Goal: Task Accomplishment & Management: Manage account settings

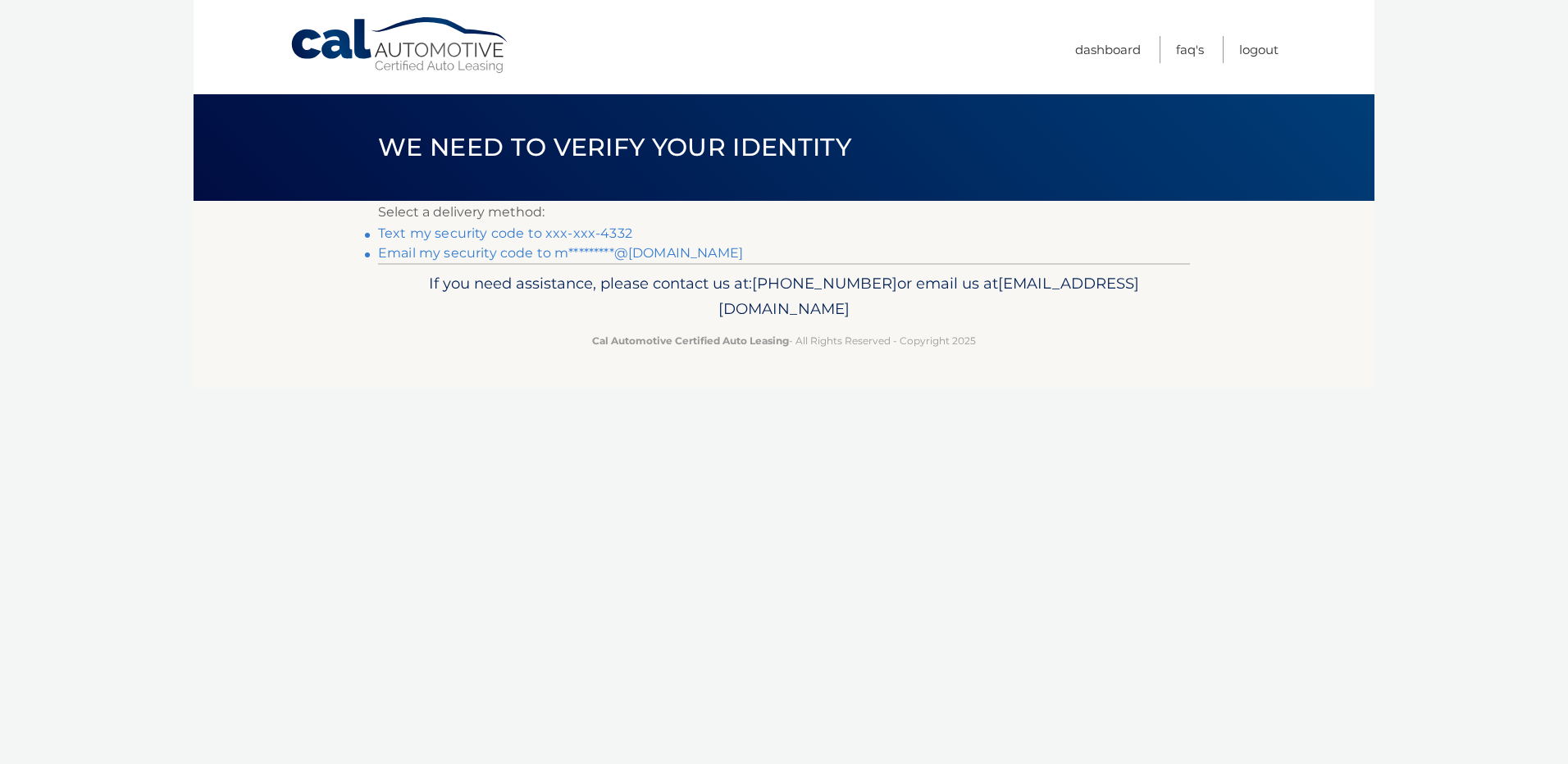
click at [519, 240] on link "Text my security code to xxx-xxx-4332" at bounding box center [505, 234] width 254 height 16
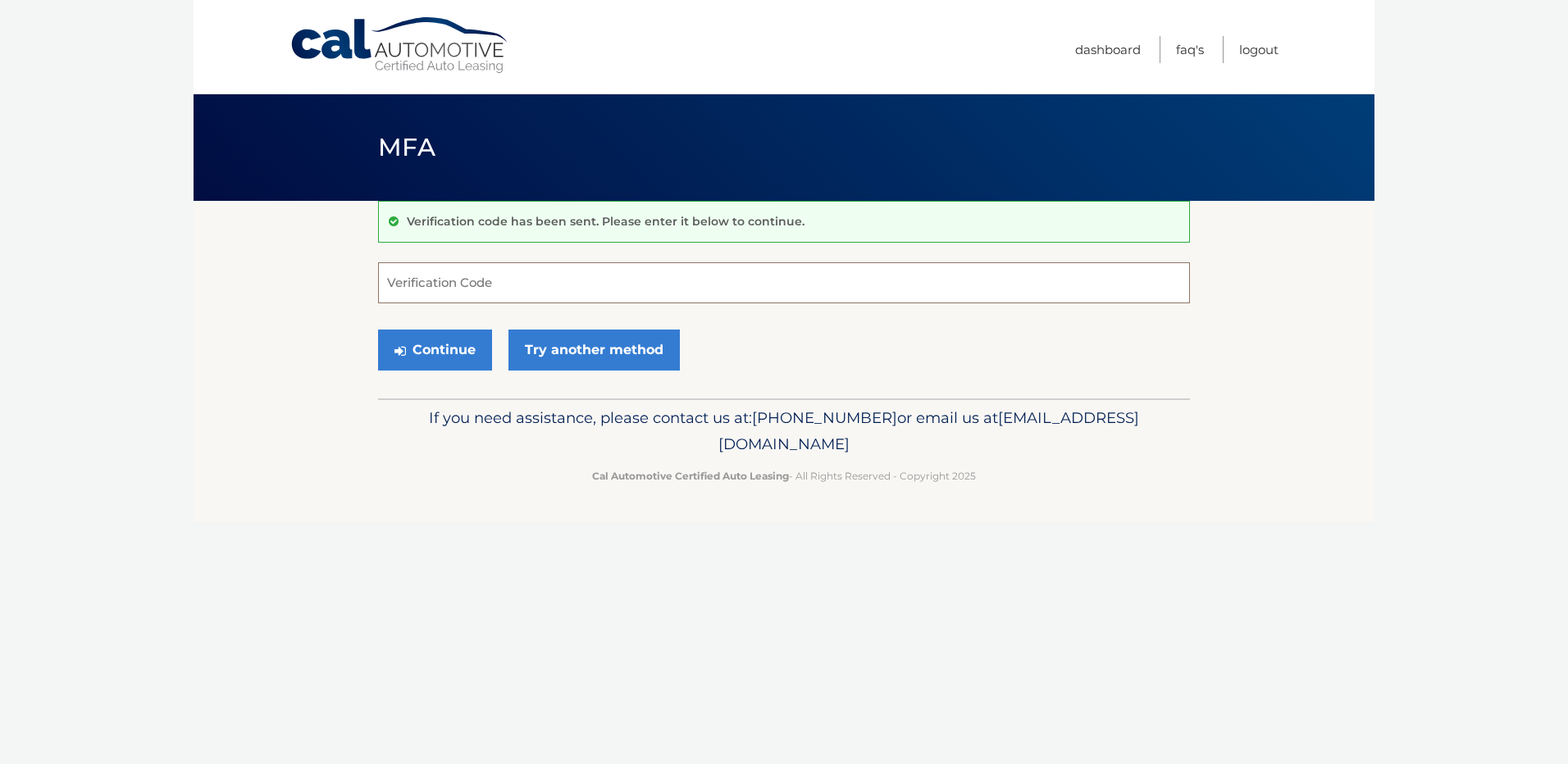
click at [414, 288] on input "Verification Code" at bounding box center [784, 282] width 812 height 41
type input "279204"
click at [438, 365] on button "Continue" at bounding box center [435, 349] width 114 height 41
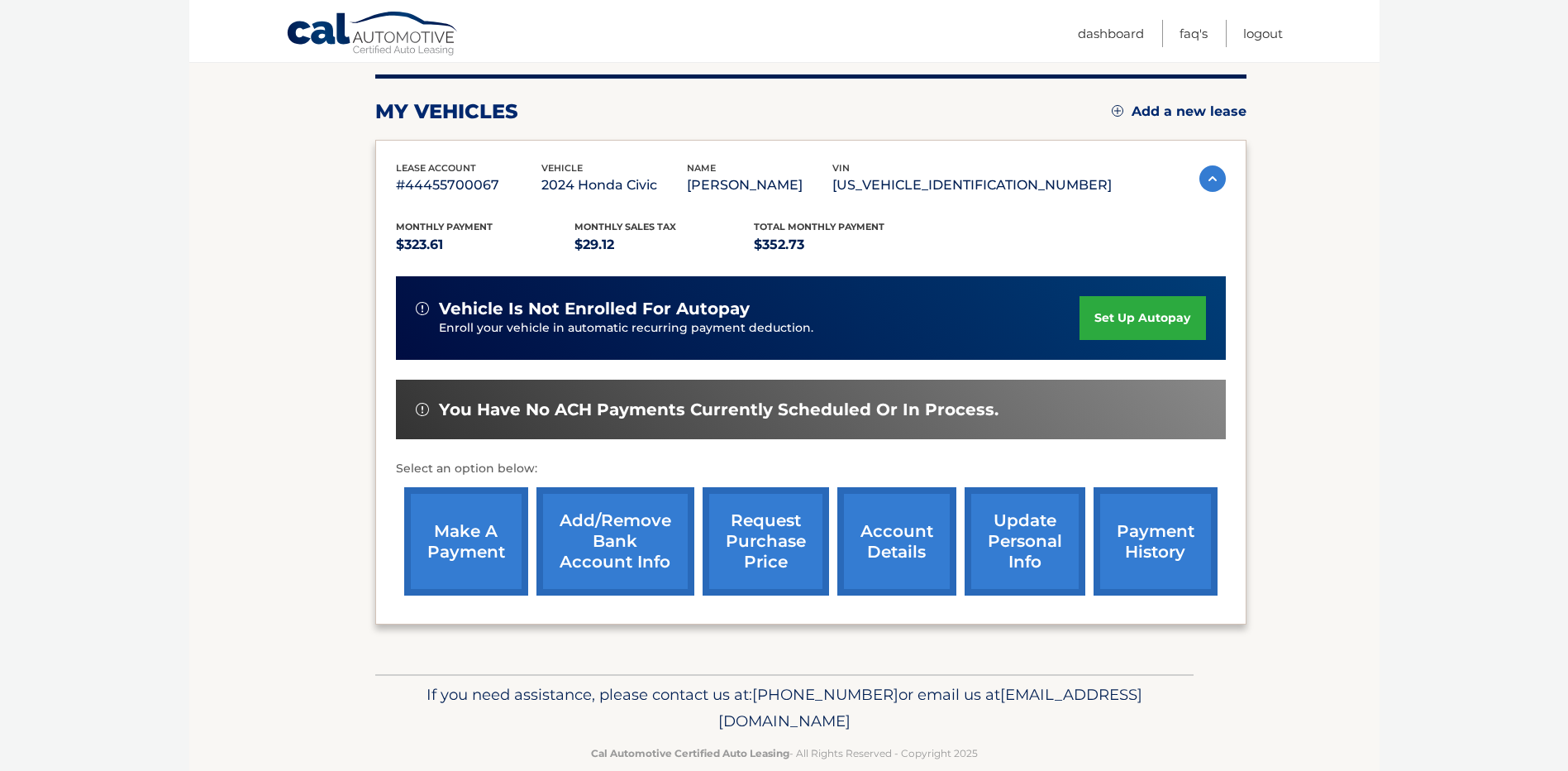
scroll to position [236, 0]
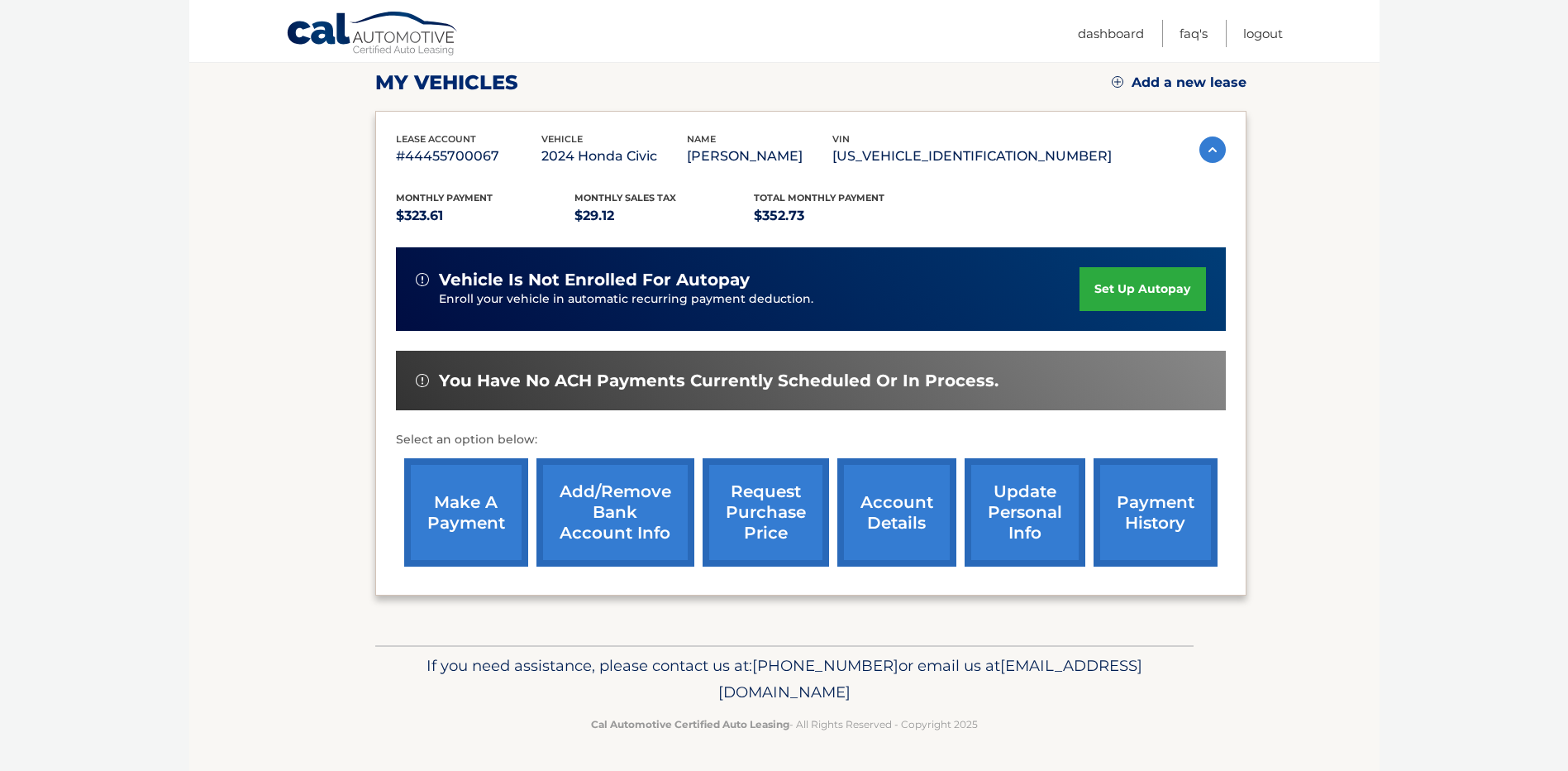
click at [474, 511] on link "make a payment" at bounding box center [466, 512] width 124 height 108
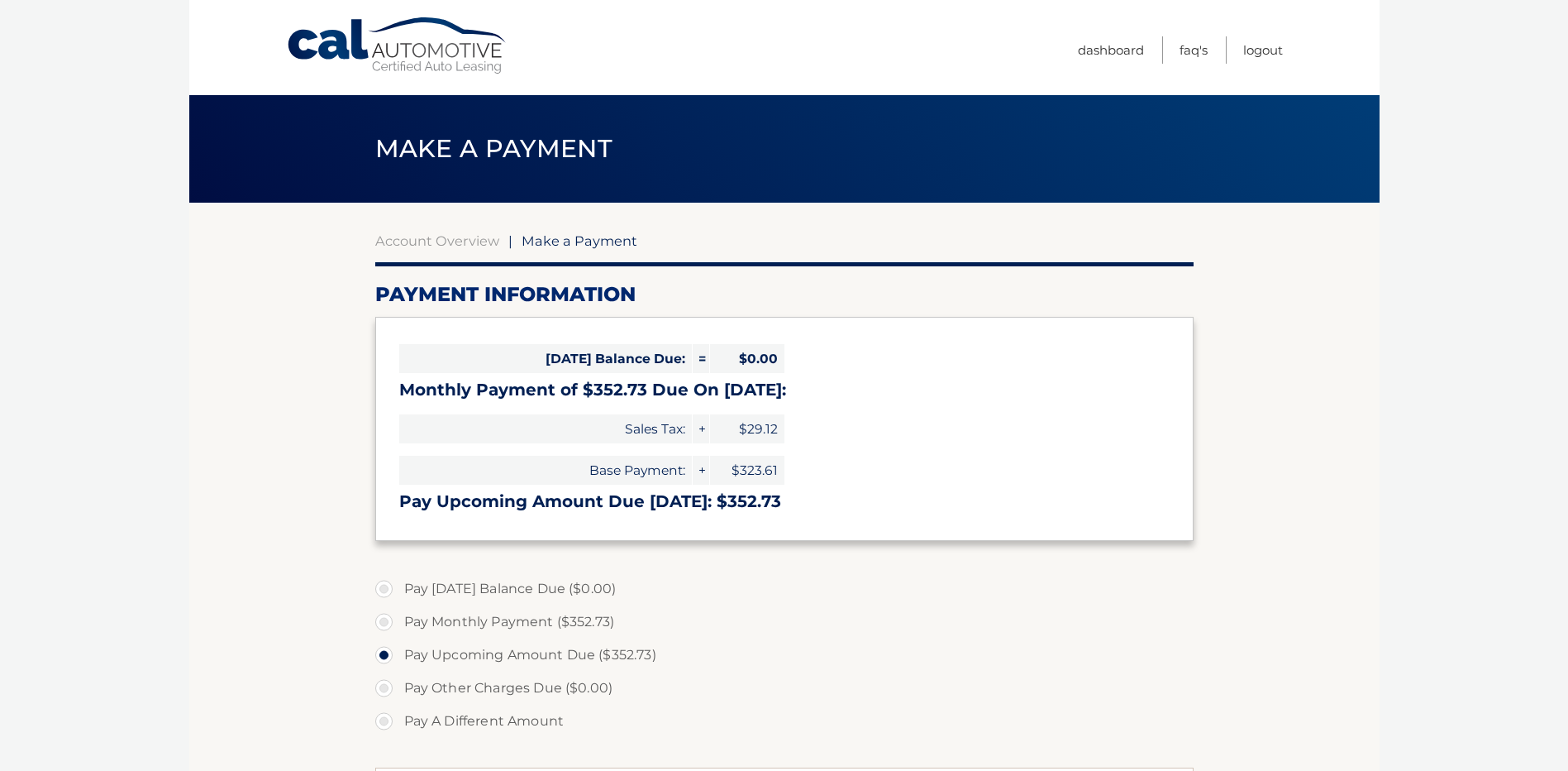
select select "MDYyZjliOGUtMjUwOS00MmE2LWJhYzYtMmRjZDM1ZGUzZjZm"
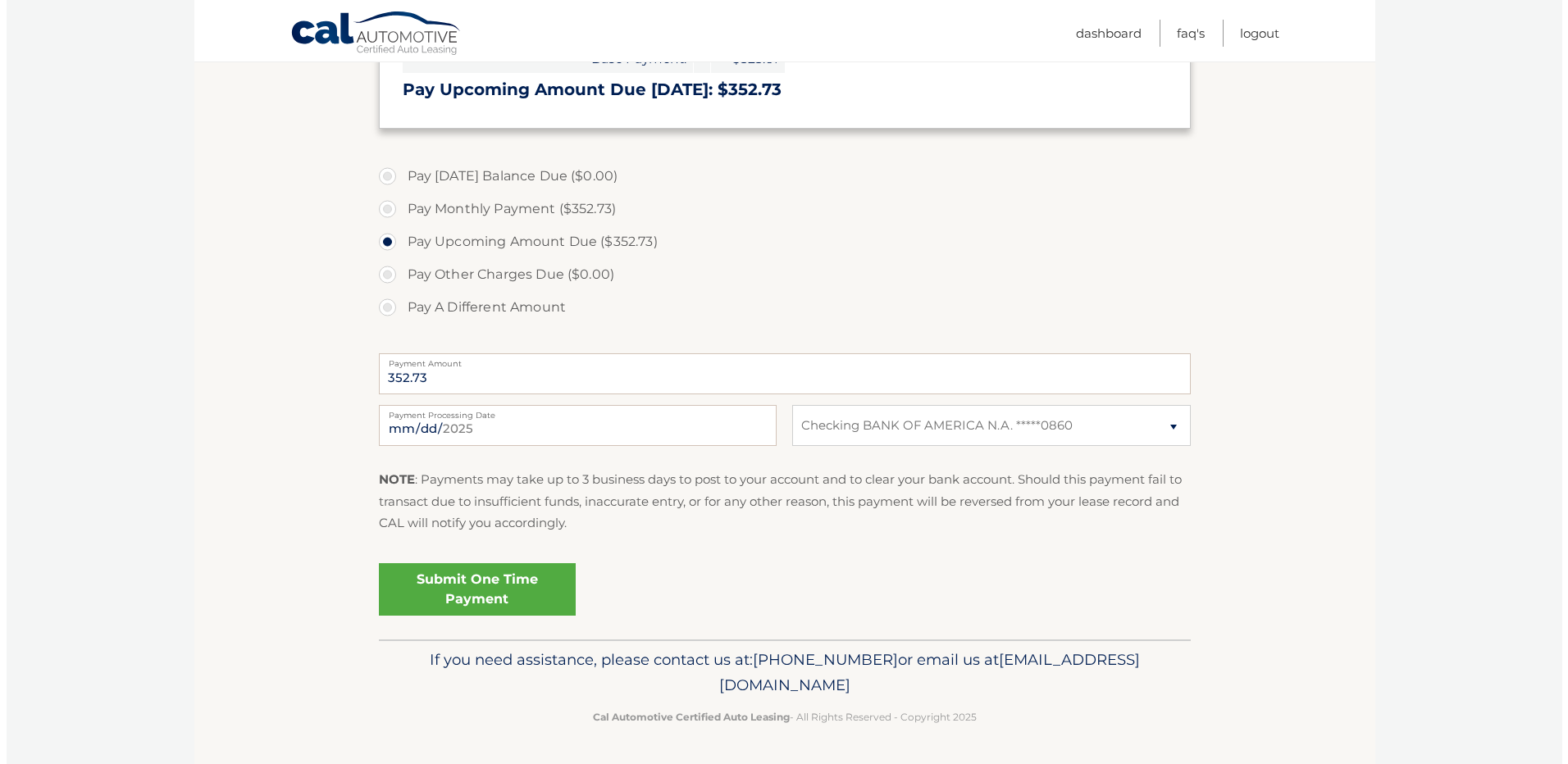
scroll to position [507, 0]
click at [512, 573] on link "Submit One Time Payment" at bounding box center [470, 589] width 197 height 52
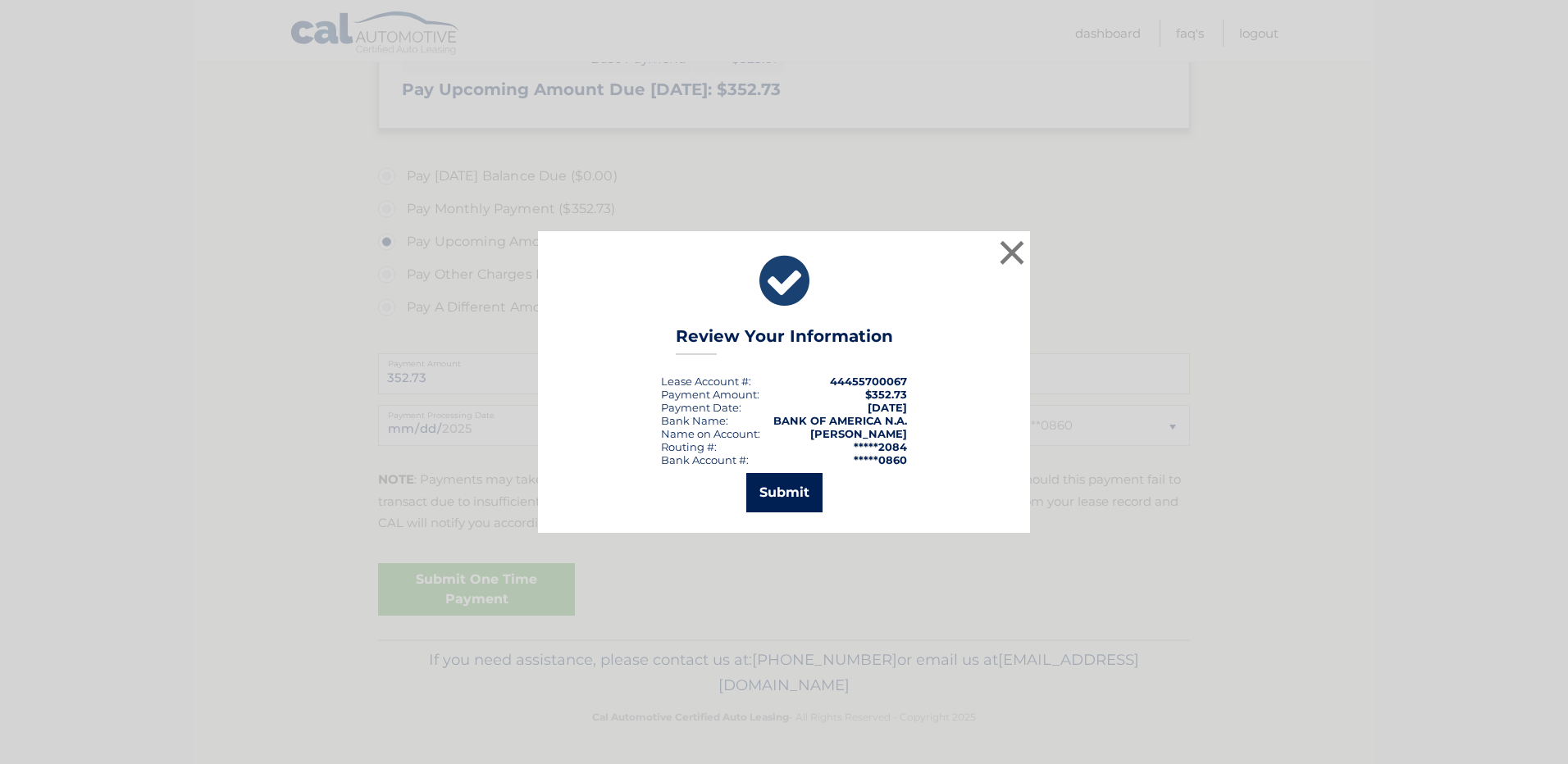
click at [785, 503] on button "Submit" at bounding box center [784, 493] width 76 height 40
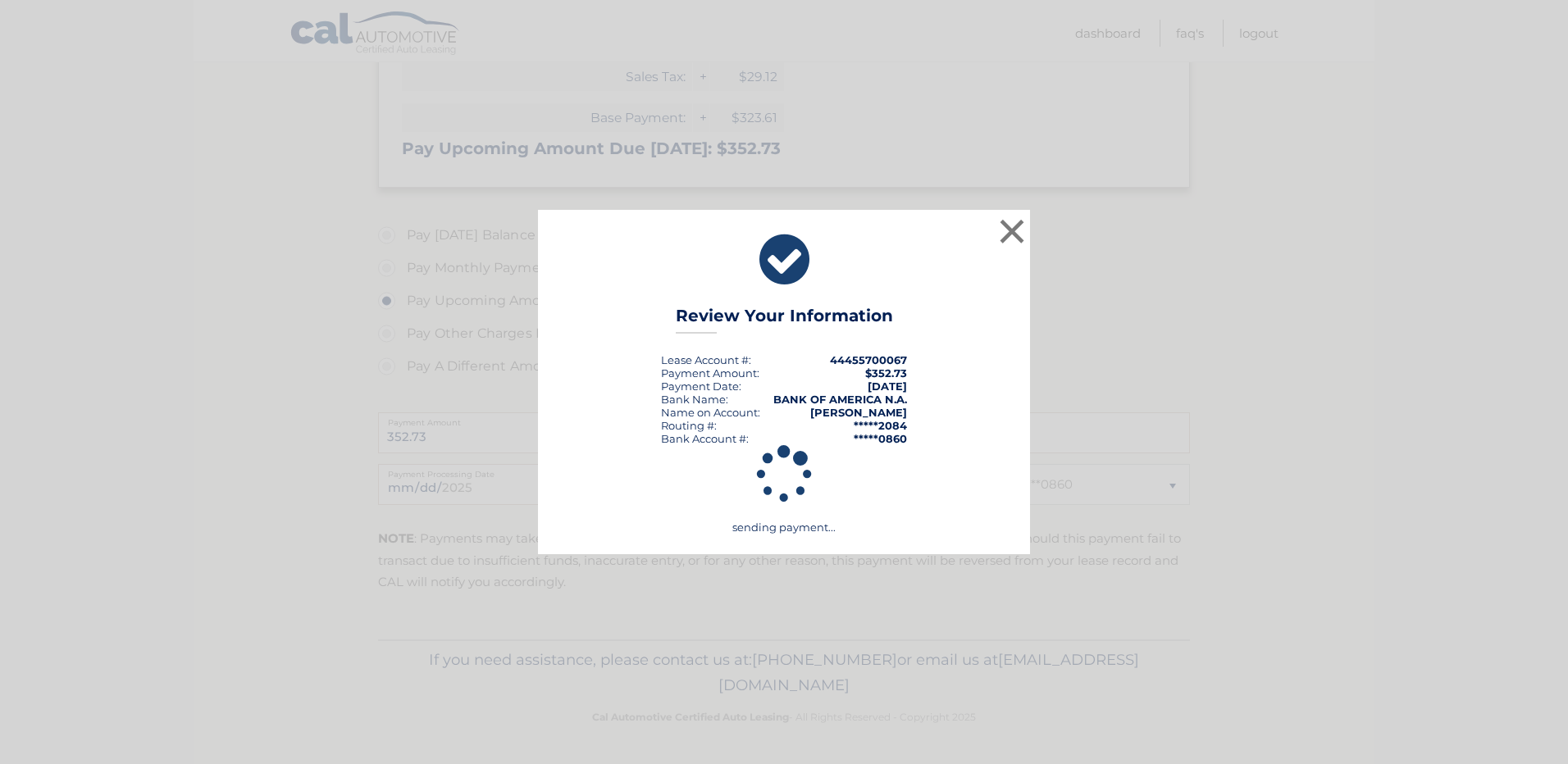
scroll to position [432, 0]
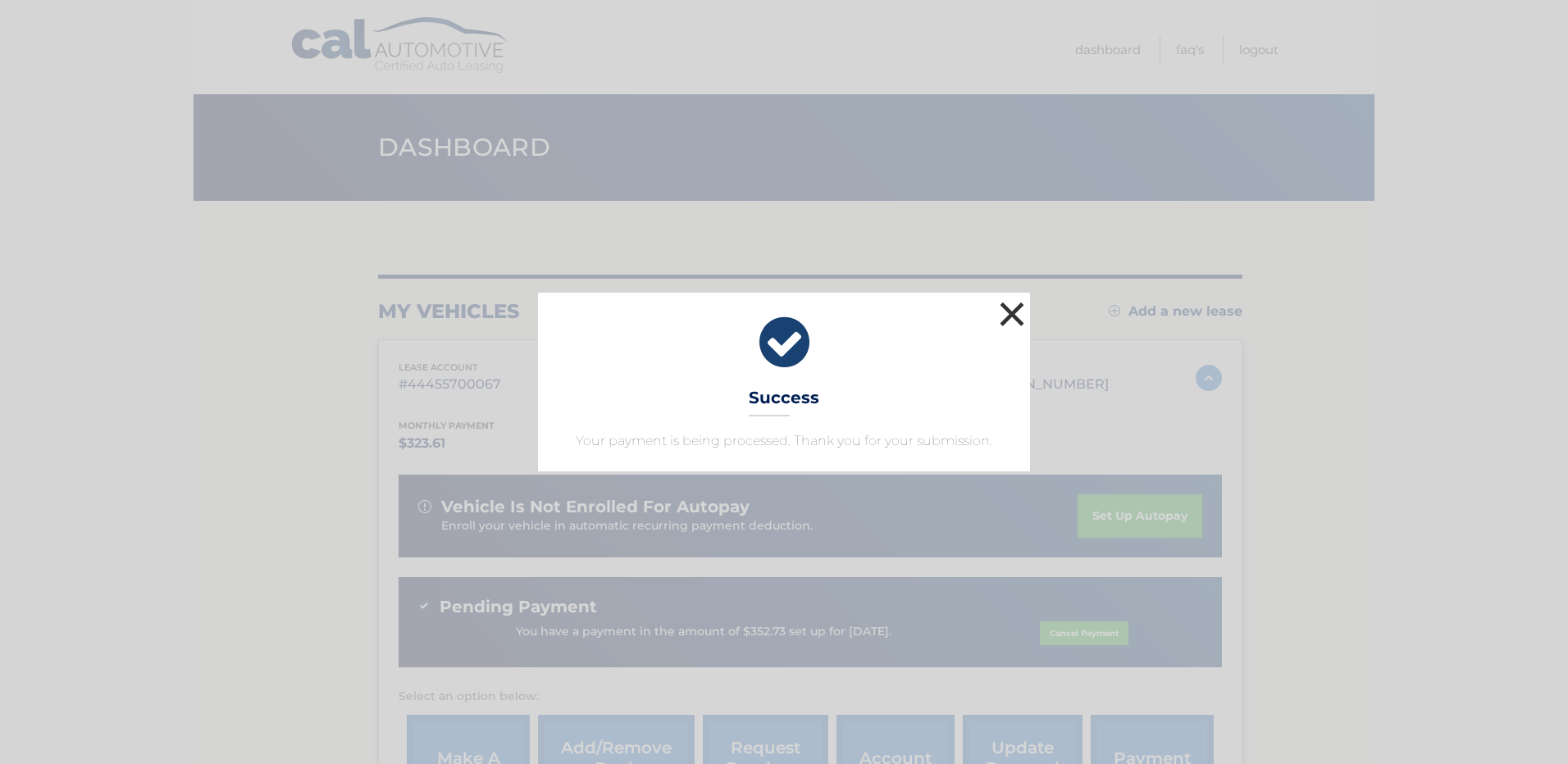
click at [1006, 298] on button "×" at bounding box center [1011, 314] width 33 height 33
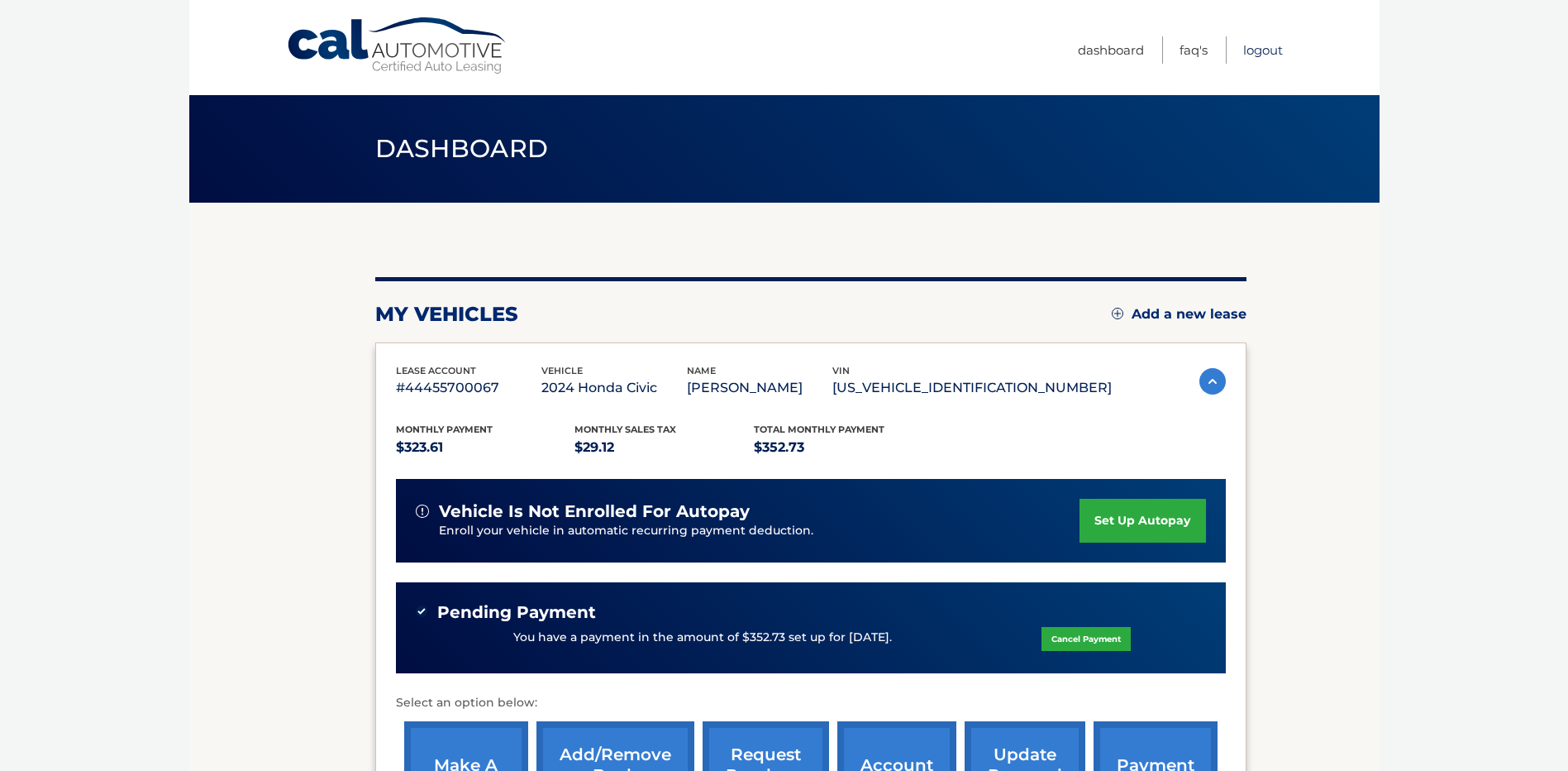
click at [1272, 50] on link "Logout" at bounding box center [1264, 49] width 40 height 27
